Goal: Task Accomplishment & Management: Manage account settings

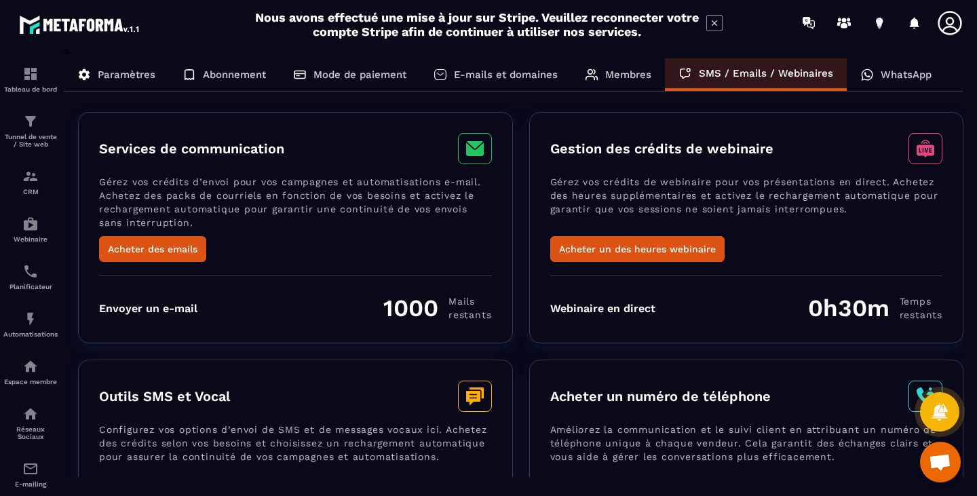
click at [910, 75] on p "WhatsApp" at bounding box center [906, 75] width 51 height 12
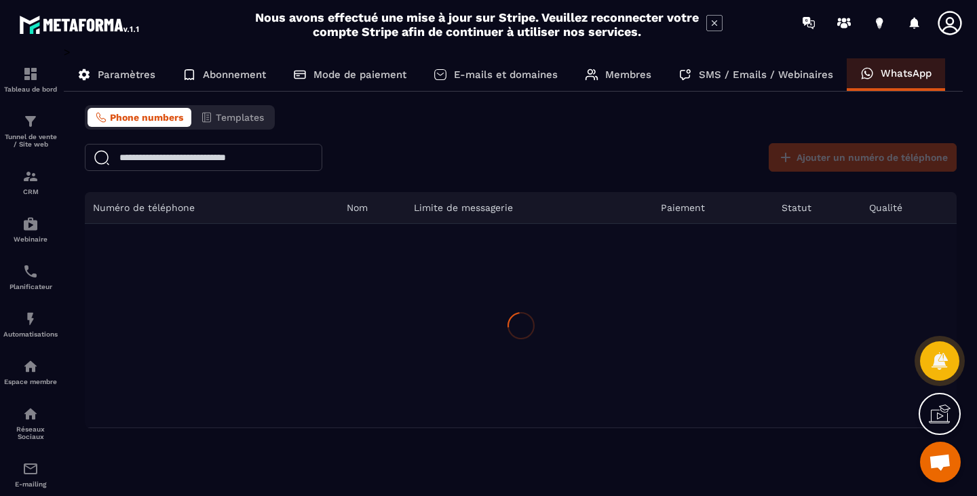
click at [169, 64] on div "Paramètres" at bounding box center [224, 74] width 111 height 33
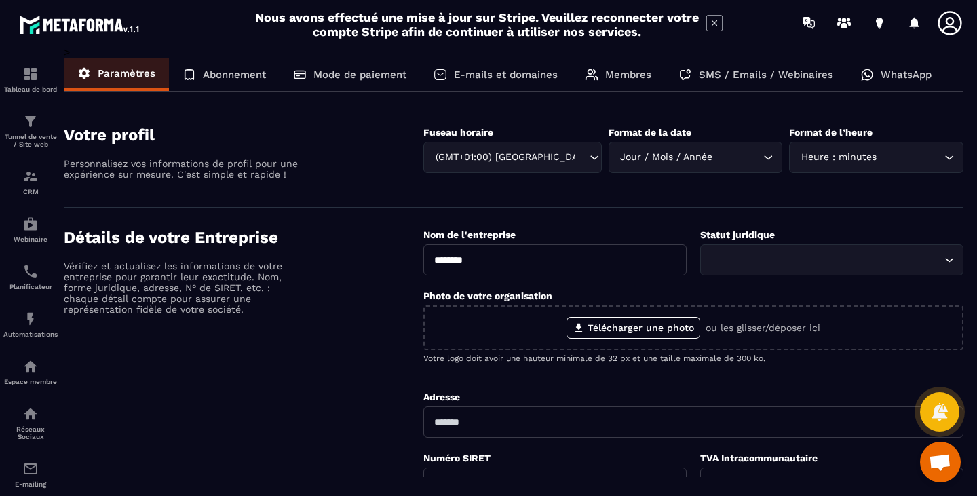
click at [841, 257] on input "Search for option" at bounding box center [825, 259] width 232 height 15
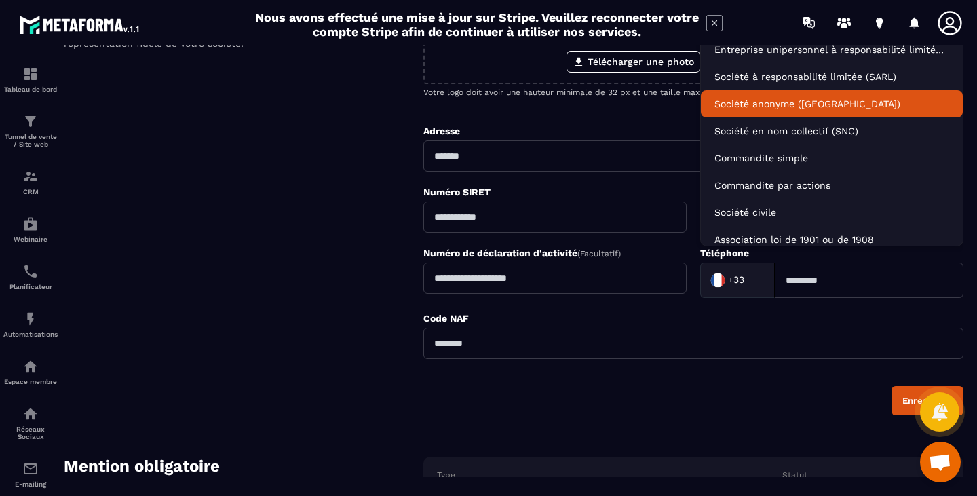
scroll to position [271, 0]
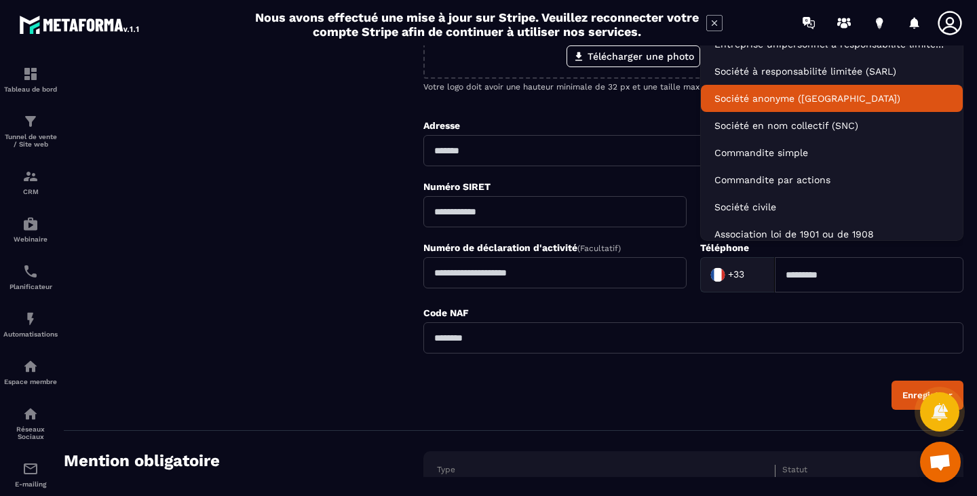
click at [320, 267] on div "Détails de votre Entreprise Vérifiez et actualisez les informations de votre en…" at bounding box center [244, 183] width 360 height 453
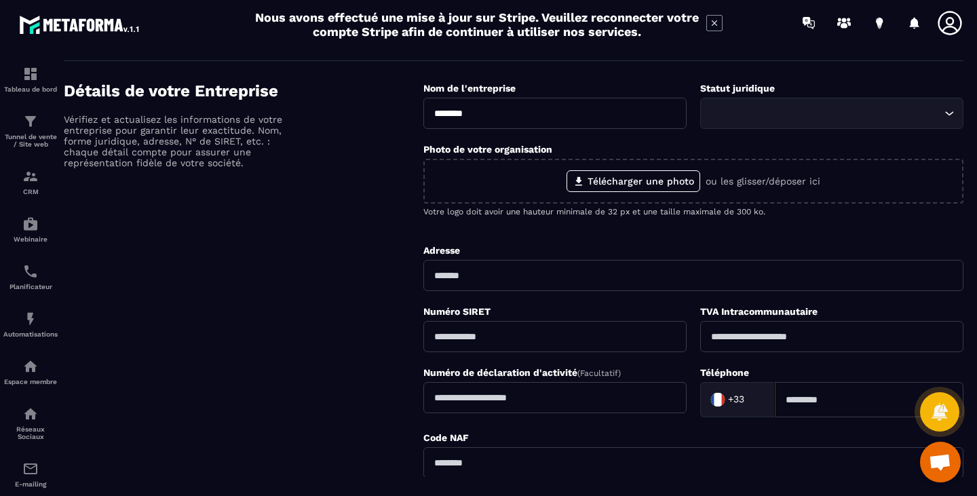
scroll to position [0, 0]
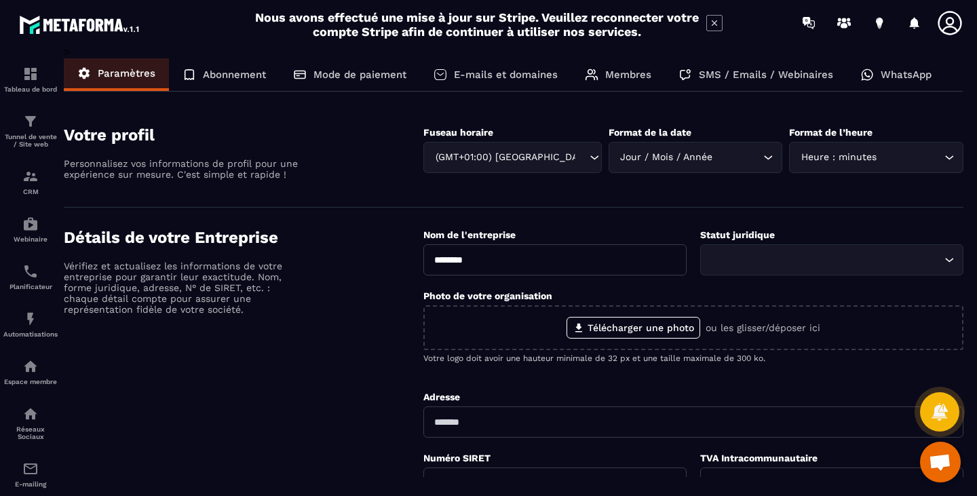
click at [241, 75] on p "Abonnement" at bounding box center [234, 75] width 63 height 12
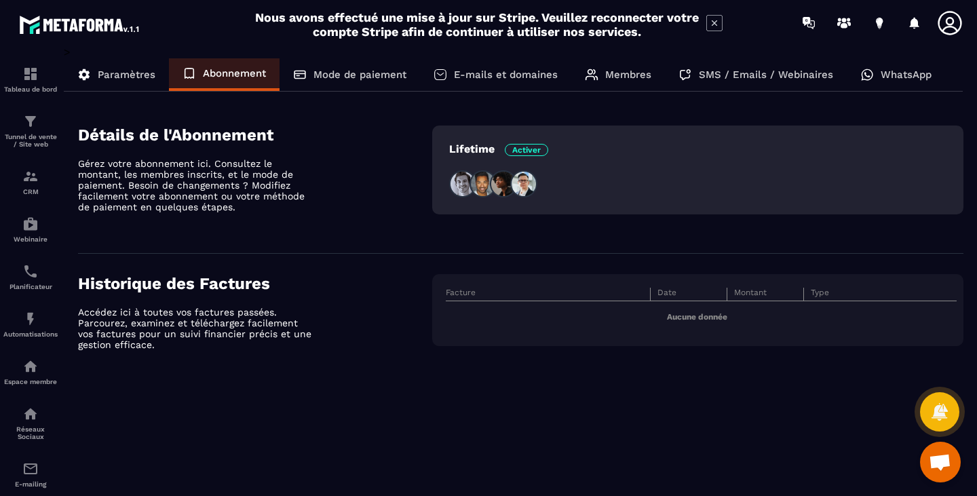
click at [338, 79] on p "Mode de paiement" at bounding box center [360, 75] width 93 height 12
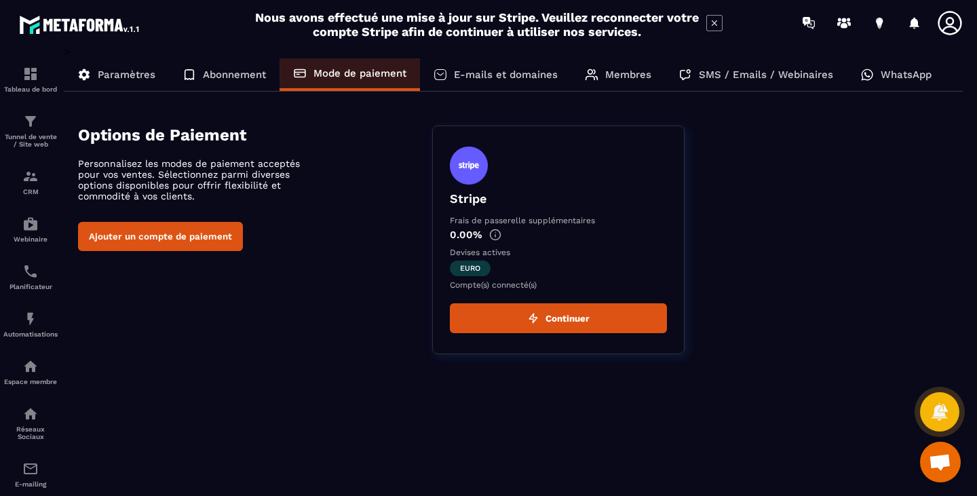
click at [203, 244] on button "Ajouter un compte de paiement" at bounding box center [160, 236] width 165 height 29
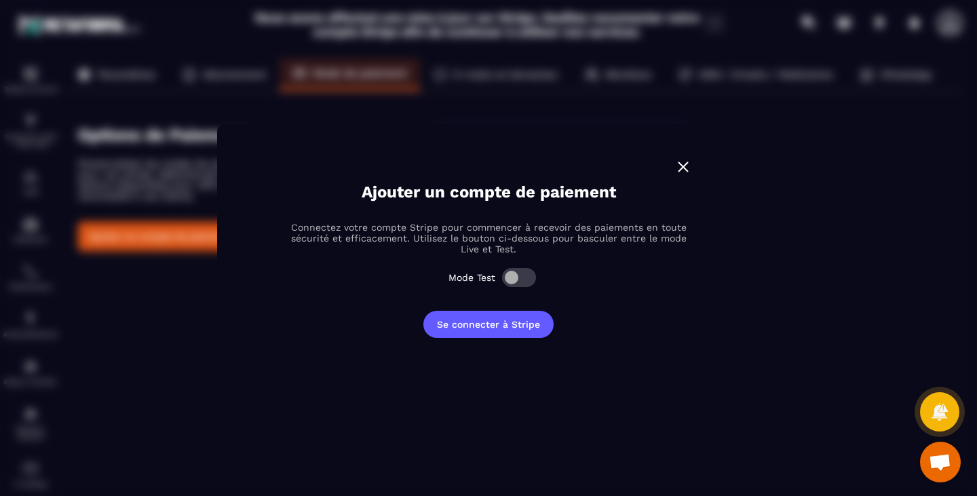
click at [681, 166] on img "Modal window" at bounding box center [684, 167] width 18 height 18
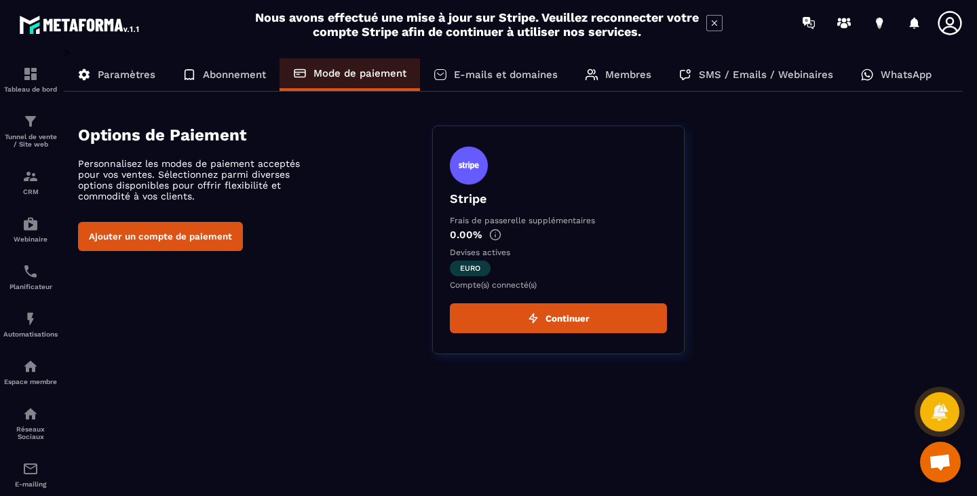
click at [192, 315] on div "Options de Paiement Personnalisez les modes de paiement acceptés pour vos vente…" at bounding box center [521, 240] width 886 height 229
click at [484, 75] on p "E-mails et domaines" at bounding box center [506, 75] width 104 height 12
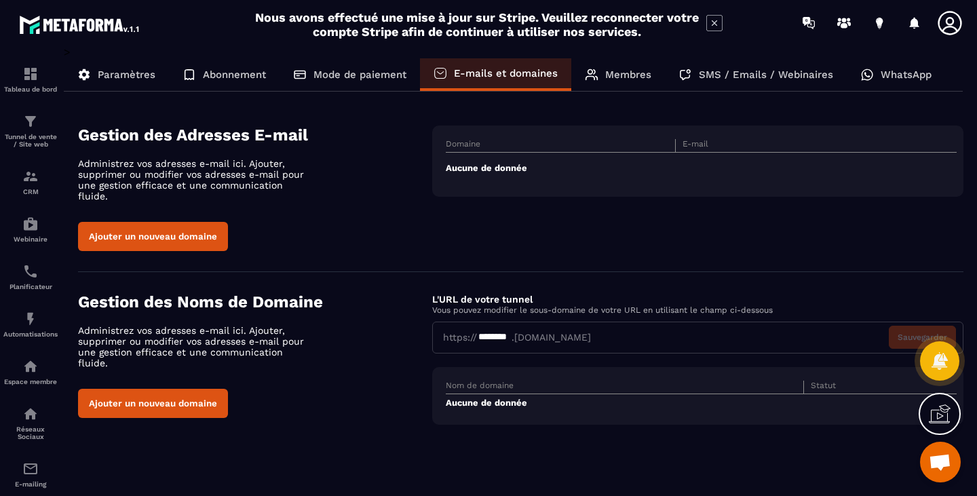
click at [624, 76] on p "Membres" at bounding box center [628, 75] width 46 height 12
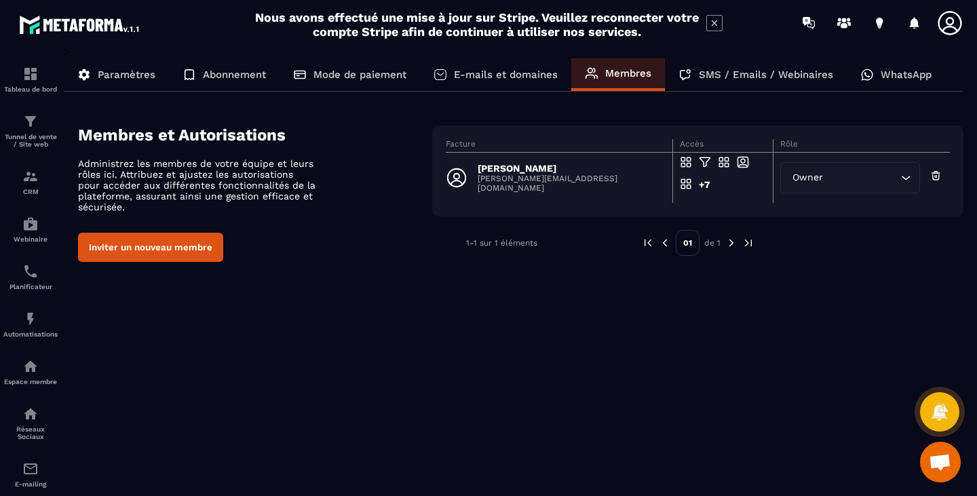
click at [739, 76] on p "SMS / Emails / Webinaires" at bounding box center [766, 75] width 134 height 12
